Goal: Information Seeking & Learning: Learn about a topic

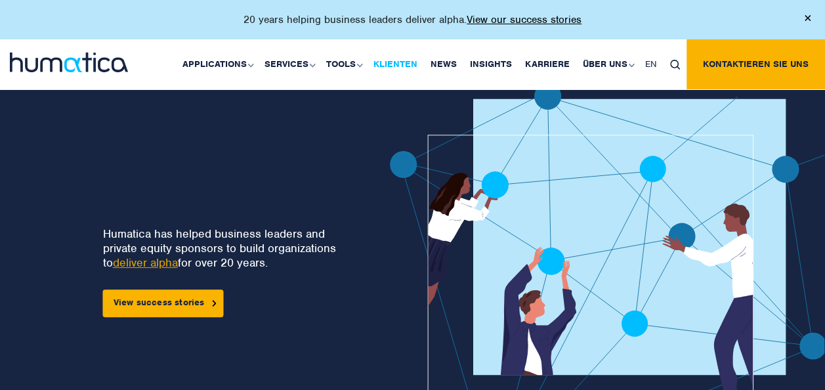
click at [411, 59] on link "Klienten" at bounding box center [395, 64] width 57 height 50
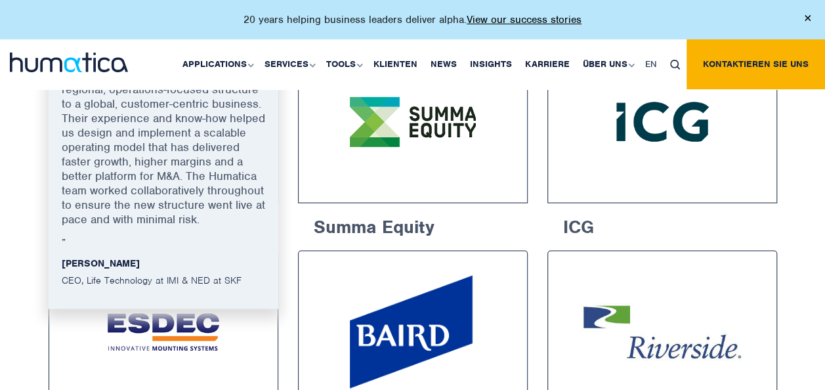
scroll to position [1017, 0]
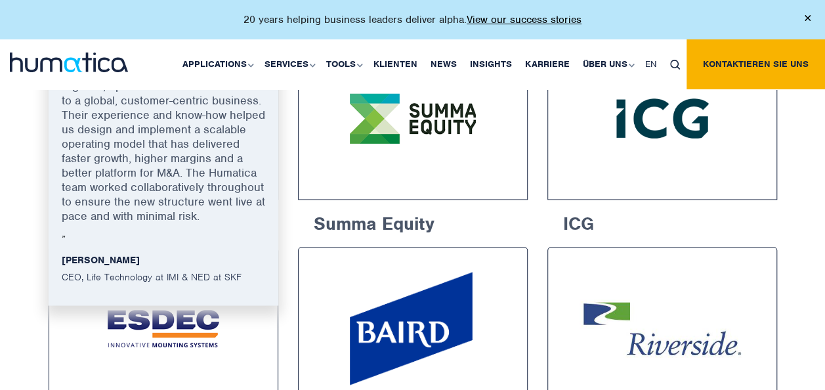
click at [150, 177] on p "Humatica helped us pivot from a regional, operations-focused structure to a glo…" at bounding box center [163, 148] width 203 height 169
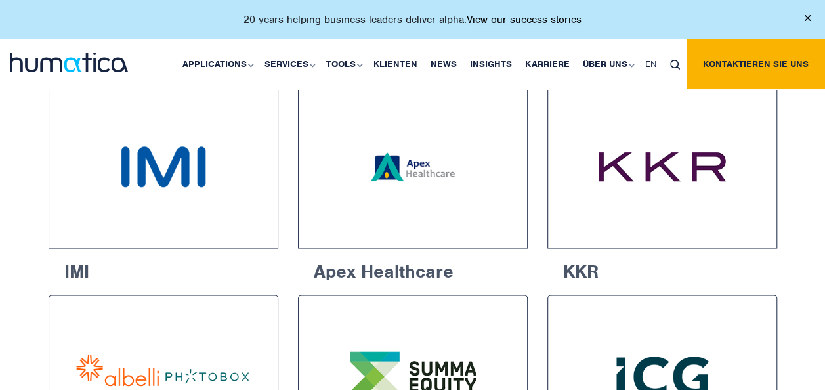
scroll to position [757, 0]
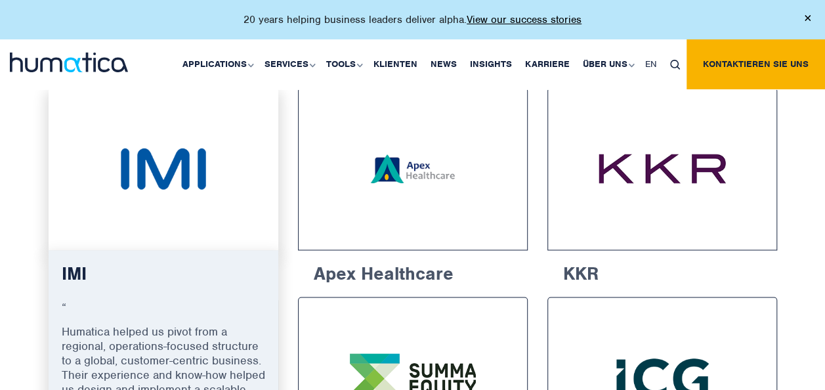
click at [177, 143] on img at bounding box center [163, 169] width 181 height 114
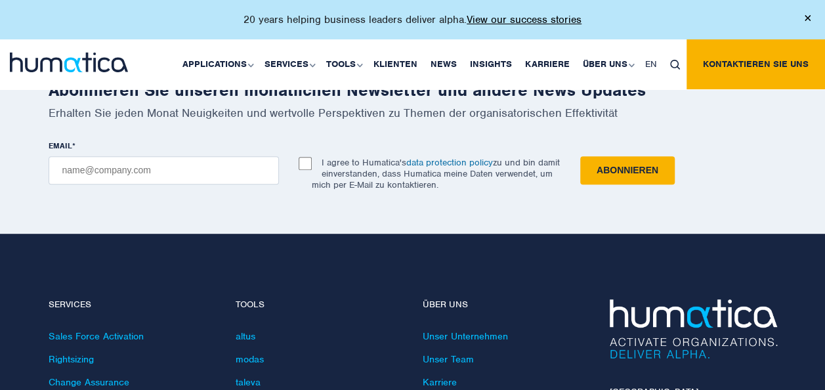
scroll to position [2697, 0]
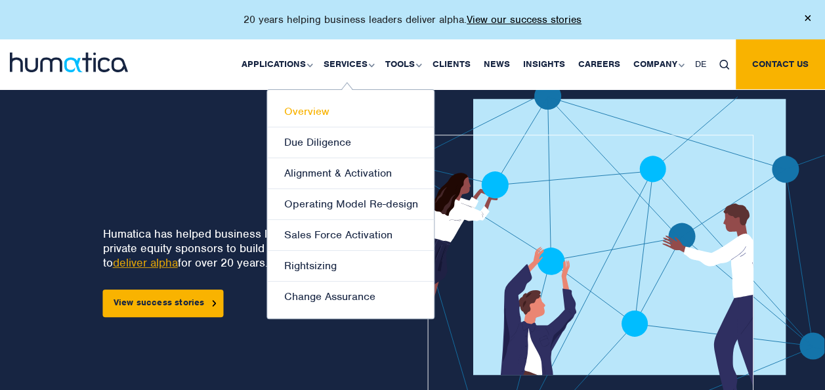
click at [327, 114] on link "Overview" at bounding box center [350, 111] width 167 height 31
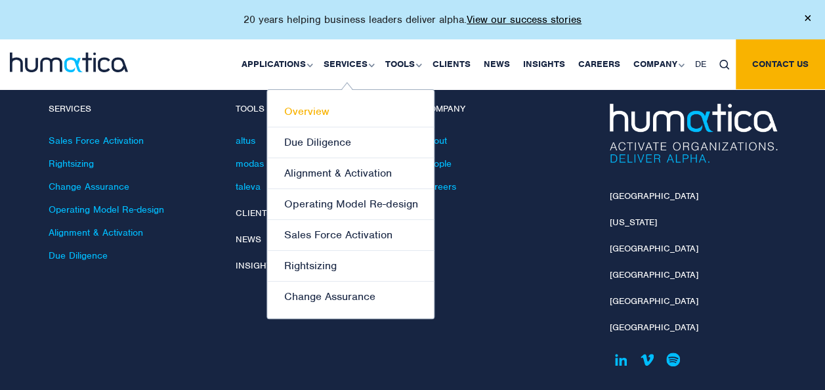
scroll to position [2798, 0]
